Goal: Information Seeking & Learning: Understand process/instructions

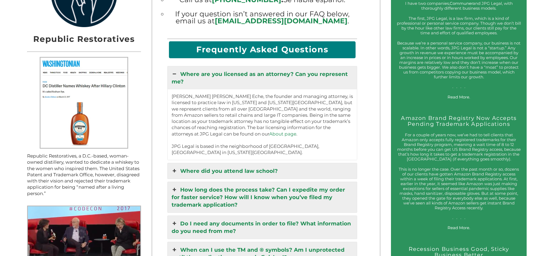
scroll to position [643, 0]
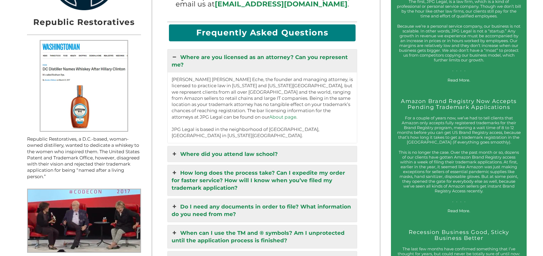
click at [209, 146] on link "Where did you attend law school?" at bounding box center [263, 154] width 190 height 16
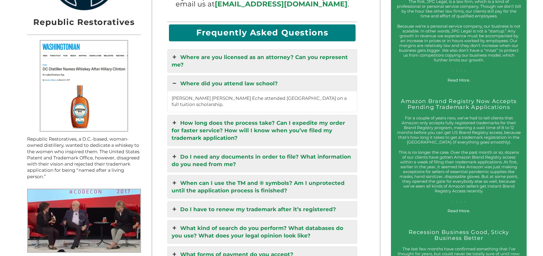
click at [306, 121] on link "How long does the process take? Can I expedite my order for faster service? How…" at bounding box center [263, 130] width 190 height 31
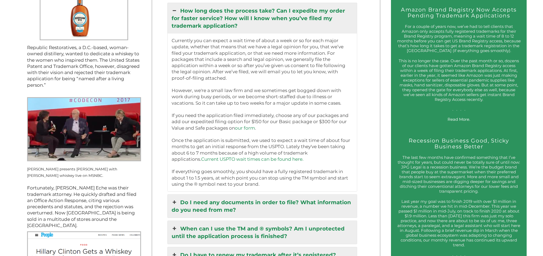
scroll to position [751, 0]
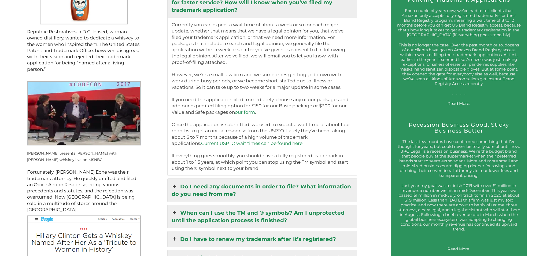
click at [312, 182] on link "Do I need any documents in order to file? What information do you need from me?" at bounding box center [263, 190] width 190 height 23
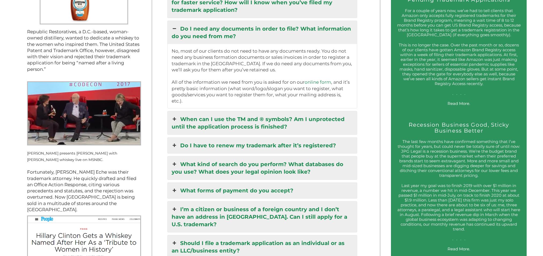
click at [239, 138] on link "Do I have to renew my trademark after it’s registered?" at bounding box center [263, 146] width 190 height 16
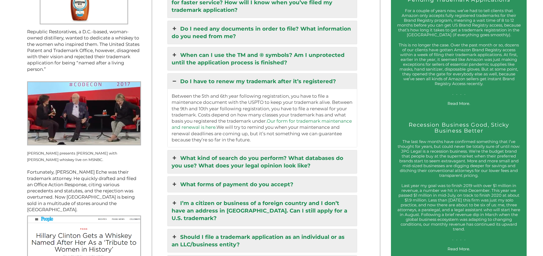
click at [310, 118] on link "Our form for trademark maintenance and renewal is here." at bounding box center [262, 124] width 180 height 12
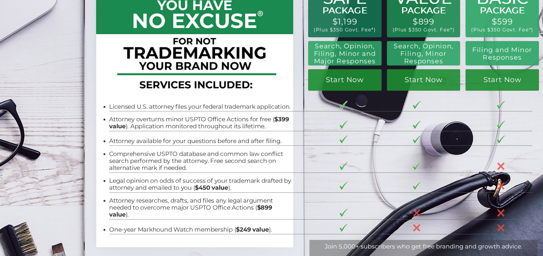
scroll to position [54, 0]
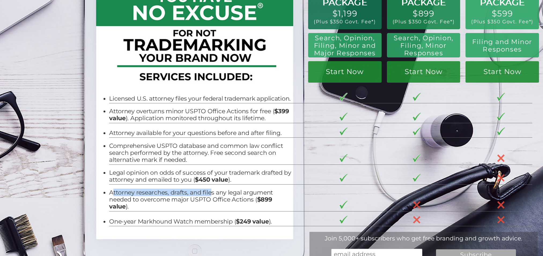
drag, startPoint x: 108, startPoint y: 193, endPoint x: 209, endPoint y: 194, distance: 100.8
click at [209, 194] on li "Attorney researches, drafts, and files any legal argument needed to overcome ma…" at bounding box center [200, 199] width 183 height 21
drag, startPoint x: 209, startPoint y: 194, endPoint x: 198, endPoint y: 204, distance: 14.6
click at [198, 204] on li "Attorney researches, drafts, and files any legal argument needed to overcome ma…" at bounding box center [200, 199] width 183 height 21
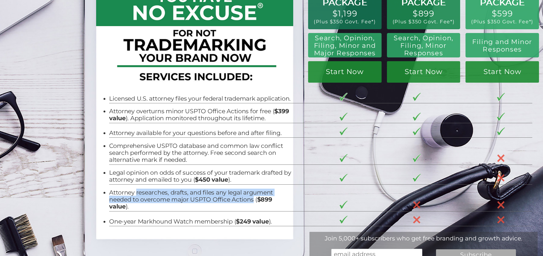
drag, startPoint x: 133, startPoint y: 194, endPoint x: 250, endPoint y: 200, distance: 117.6
click at [250, 200] on li "Attorney researches, drafts, and files any legal argument needed to overcome ma…" at bounding box center [200, 199] width 183 height 21
copy li "researches, drafts, and files any legal argument needed to overcome major USPTO…"
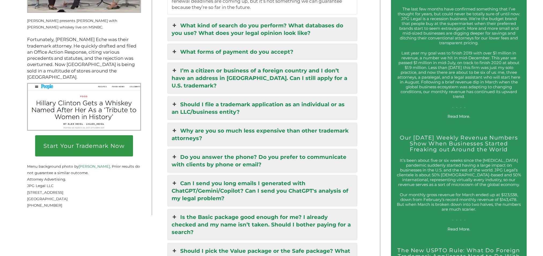
scroll to position [885, 0]
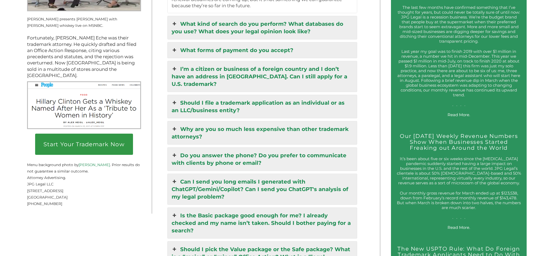
click at [249, 129] on link "Why are you so much less expensive than other trademark attorneys?" at bounding box center [263, 132] width 190 height 23
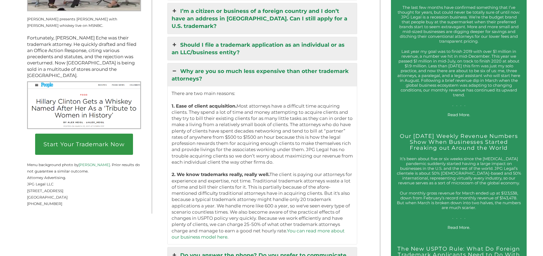
click at [243, 121] on p "There are two main reasons: 1. Ease of client acquisition. Most attorneys have …" at bounding box center [263, 165] width 182 height 150
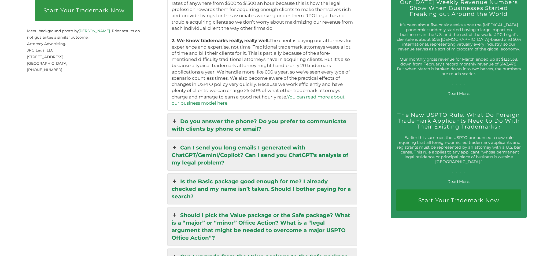
scroll to position [1019, 0]
click at [233, 124] on link "Do you answer the phone? Do you prefer to communicate with clients by phone or …" at bounding box center [263, 124] width 190 height 23
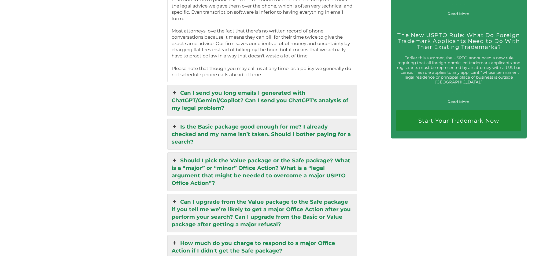
scroll to position [1099, 0]
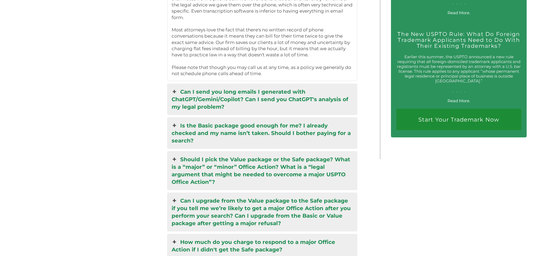
click at [258, 90] on link "Can I send you long emails I generated with ChatGPT/Gemini/Copilot? Can I send …" at bounding box center [263, 99] width 190 height 31
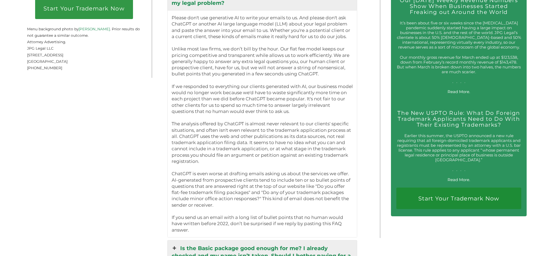
scroll to position [965, 0]
